Goal: Task Accomplishment & Management: Complete application form

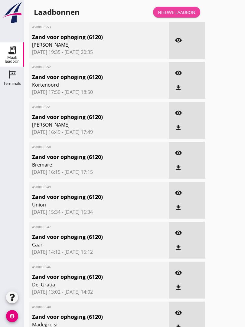
click at [180, 15] on div "Nieuwe laadbon" at bounding box center [177, 12] width 38 height 6
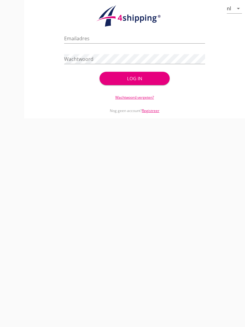
click at [80, 41] on input "Emailadres" at bounding box center [134, 39] width 141 height 10
type input "[EMAIL_ADDRESS][DOMAIN_NAME]"
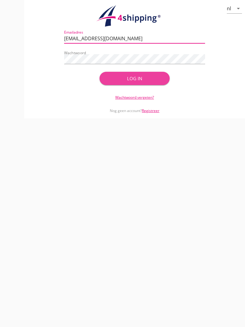
click at [145, 82] on div "Log in" at bounding box center [134, 78] width 51 height 7
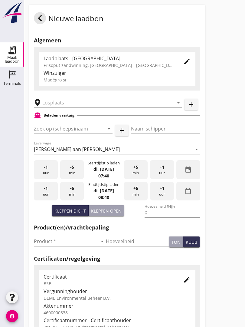
click at [64, 104] on input "text" at bounding box center [103, 103] width 123 height 10
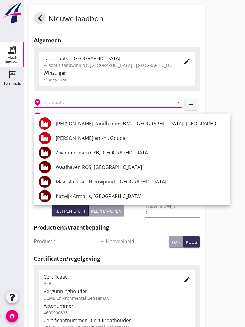
click at [139, 119] on div "[PERSON_NAME] Zandhandel B.V. - [GEOGRAPHIC_DATA], [GEOGRAPHIC_DATA]" at bounding box center [141, 123] width 170 height 15
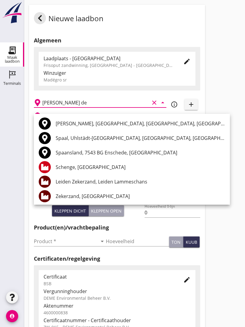
type input "[PERSON_NAME]"
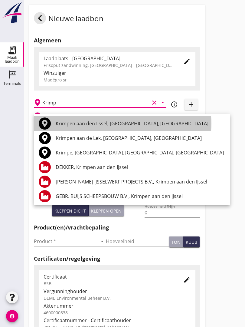
click at [86, 121] on div "Krimpen aan den IJssel, [GEOGRAPHIC_DATA], [GEOGRAPHIC_DATA]" at bounding box center [141, 123] width 170 height 7
type input "Krimpen aan den IJssel, [GEOGRAPHIC_DATA], [GEOGRAPHIC_DATA]"
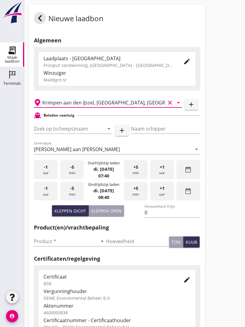
click at [74, 134] on input "Zoek op (scheeps)naam" at bounding box center [65, 129] width 62 height 10
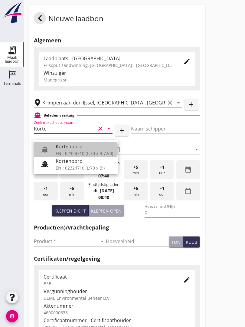
click at [76, 147] on div "Kortenoord" at bounding box center [85, 146] width 58 height 7
type input "Kortenoord"
type input "[PERSON_NAME]"
type input "621"
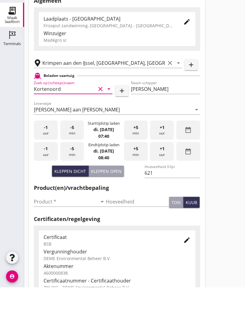
click at [46, 236] on input "Product *" at bounding box center [66, 241] width 64 height 10
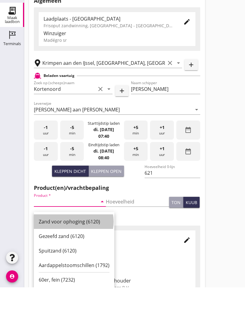
click at [73, 258] on div "Zand voor ophoging (6120)" at bounding box center [74, 261] width 71 height 7
type input "Zand voor ophoging (6120)"
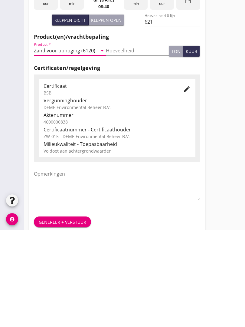
scroll to position [106, 0]
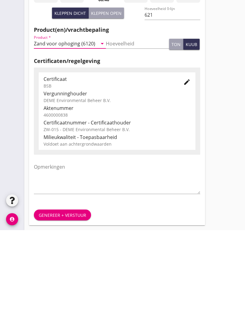
click at [67, 309] on div "Genereer + verstuur" at bounding box center [63, 312] width 48 height 6
